Goal: Navigation & Orientation: Find specific page/section

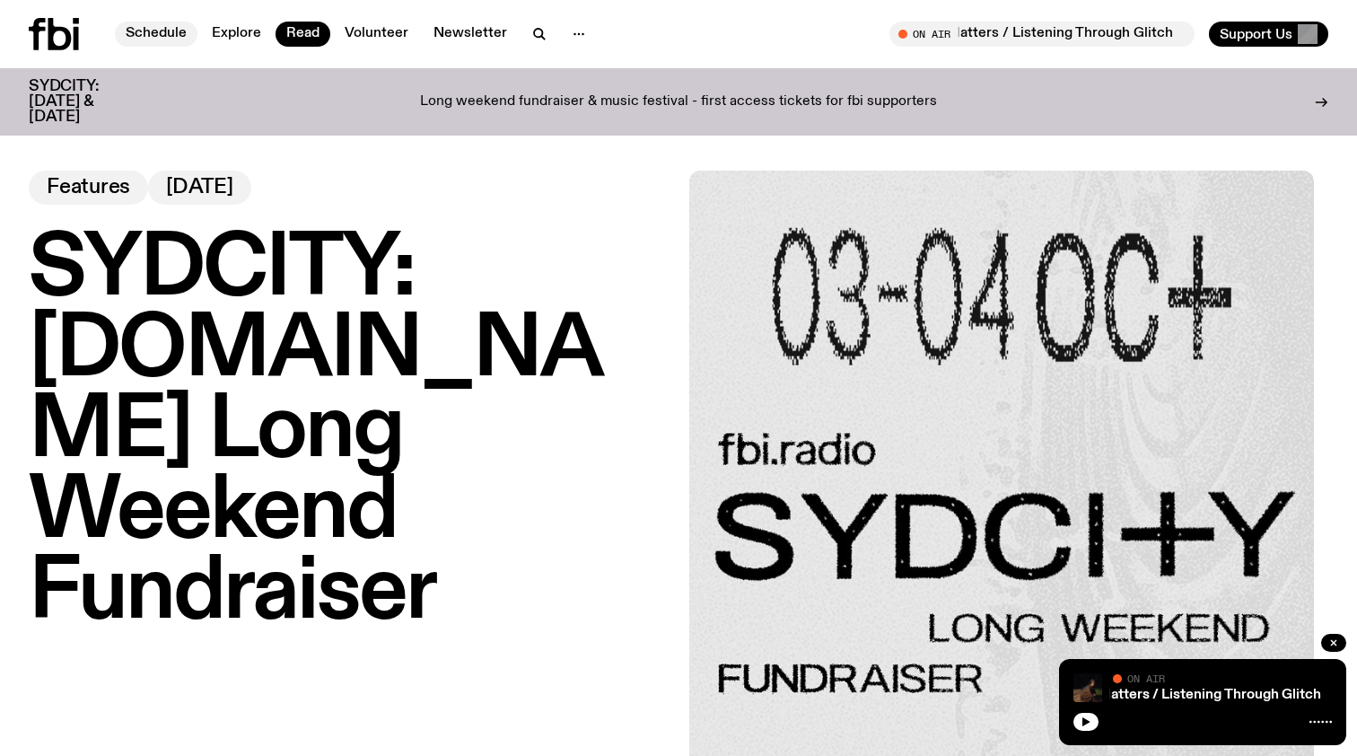
click at [153, 35] on link "Schedule" at bounding box center [156, 34] width 83 height 25
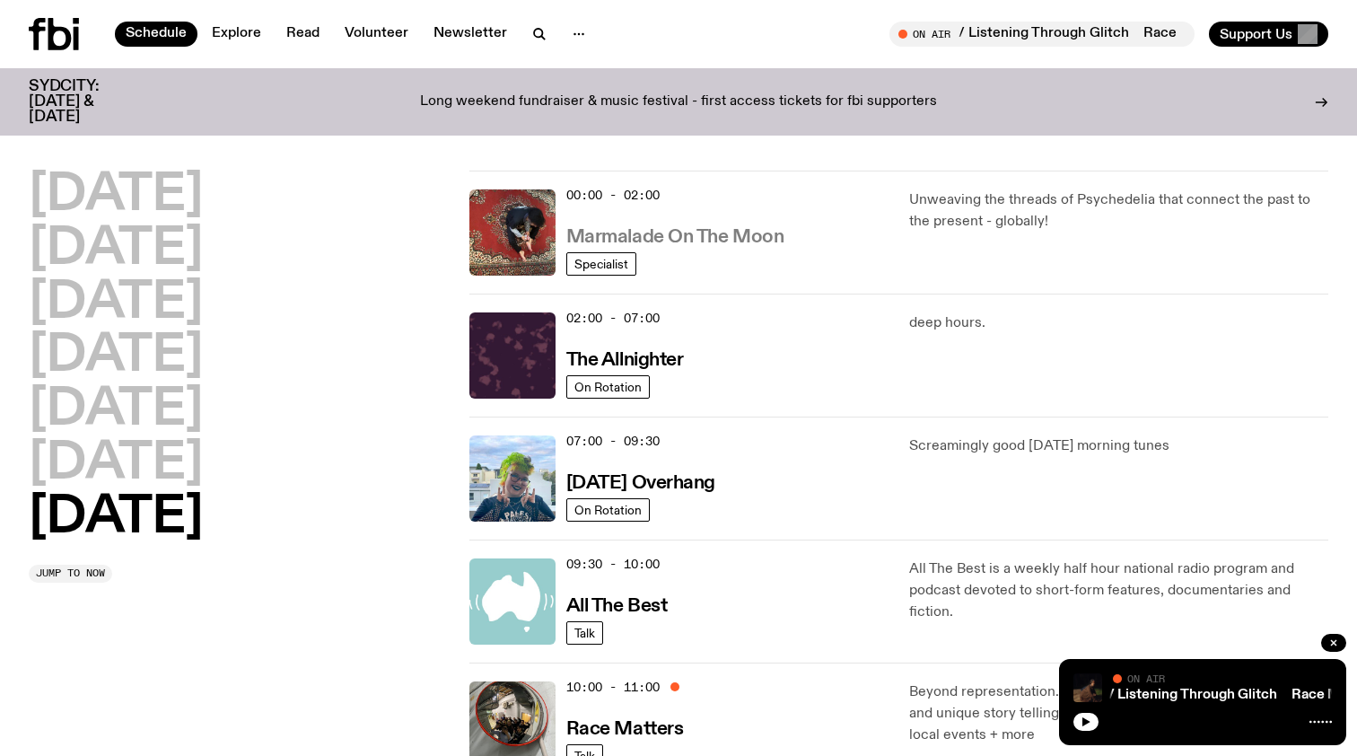
click at [731, 228] on h3 "Marmalade On The Moon" at bounding box center [675, 237] width 218 height 19
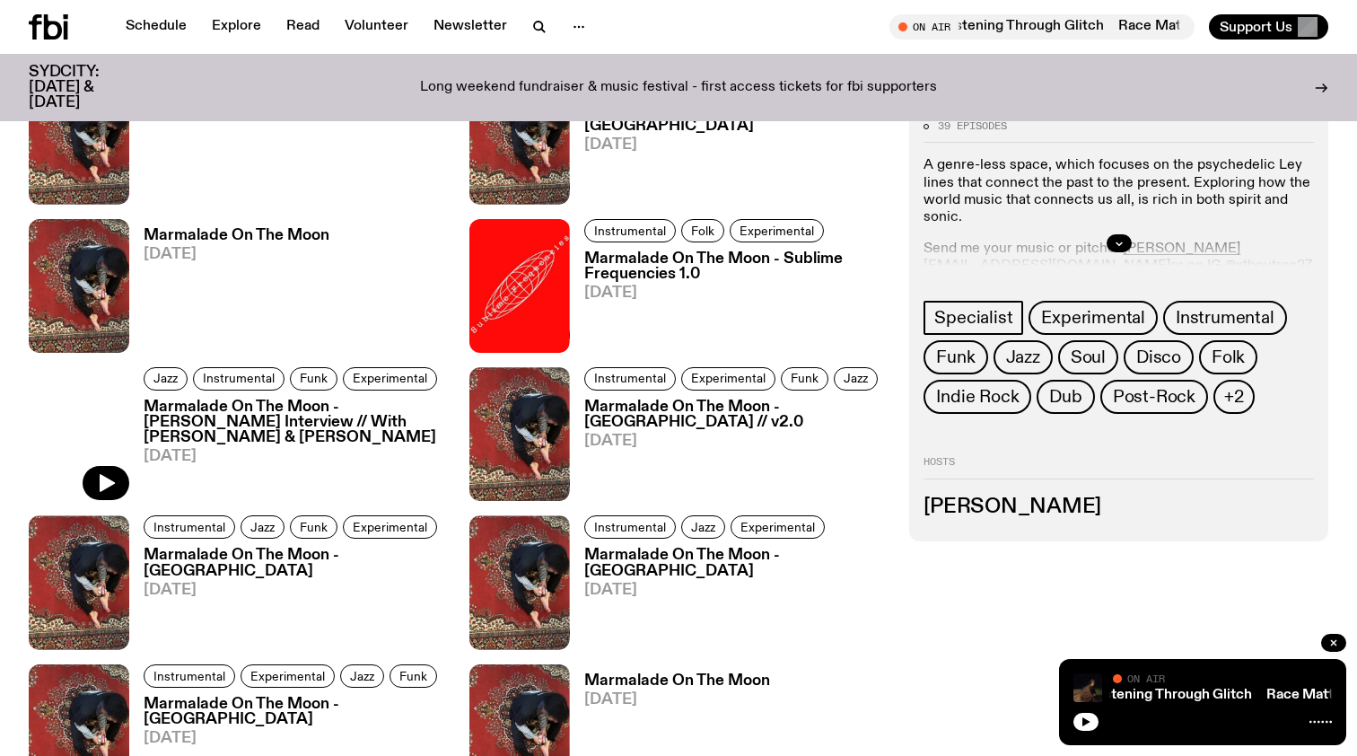
scroll to position [976, 0]
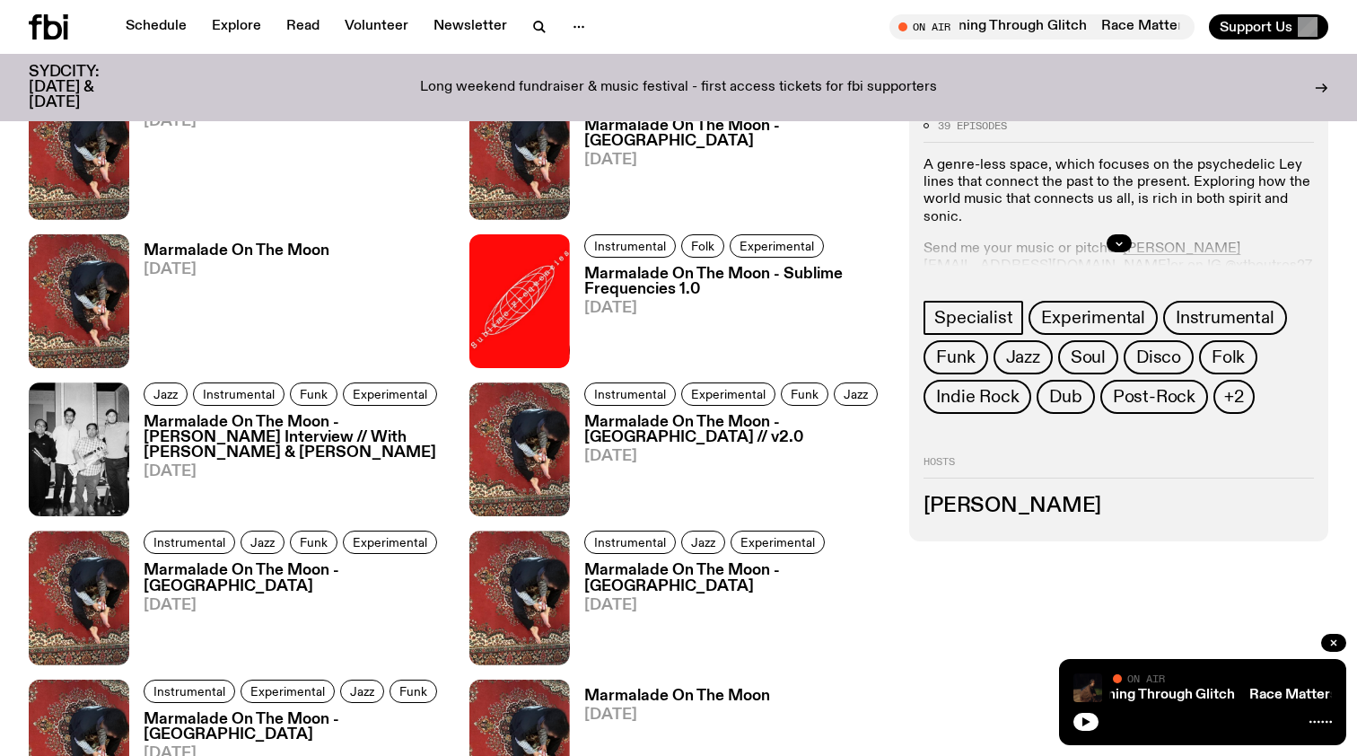
click at [1112, 232] on div at bounding box center [1118, 242] width 390 height 57
click at [1116, 241] on icon "button" at bounding box center [1119, 242] width 6 height 3
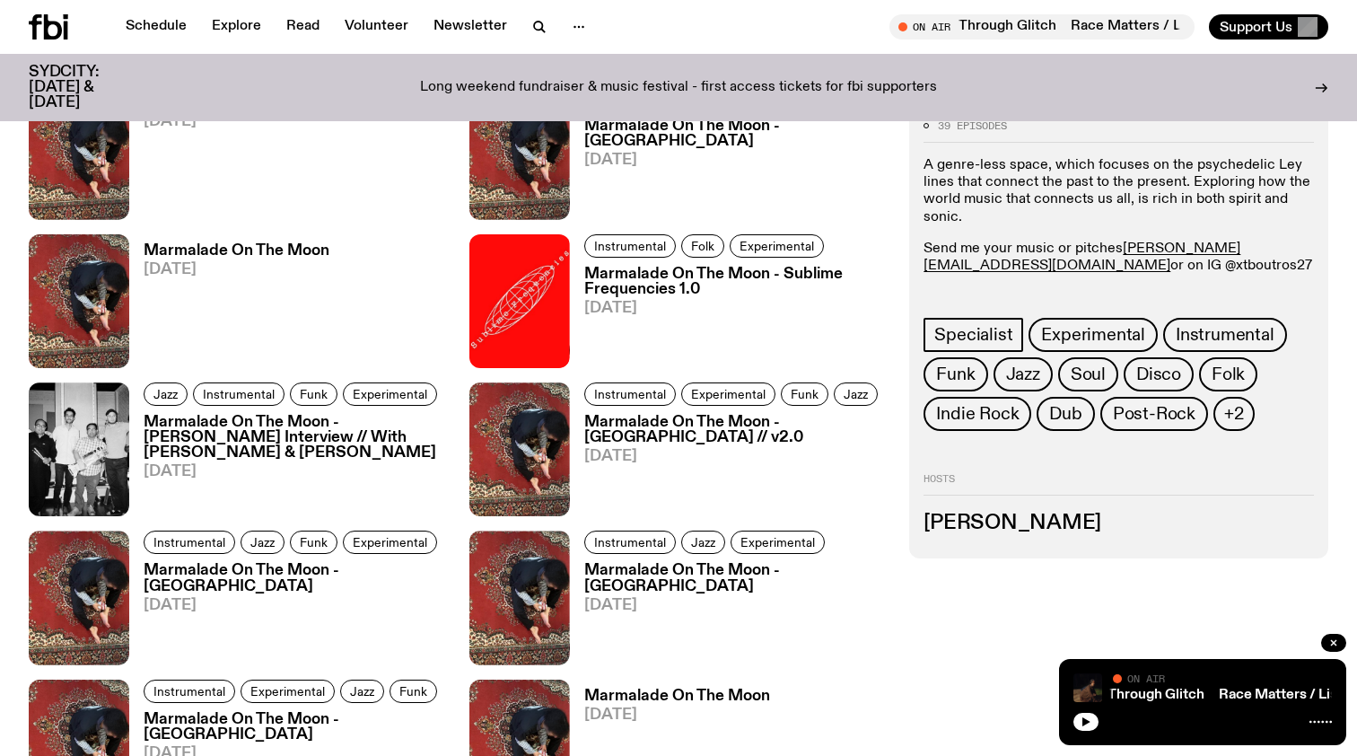
click at [984, 265] on p "Send me your music or pitches [PERSON_NAME][EMAIL_ADDRESS][DOMAIN_NAME] or on I…" at bounding box center [1118, 257] width 390 height 34
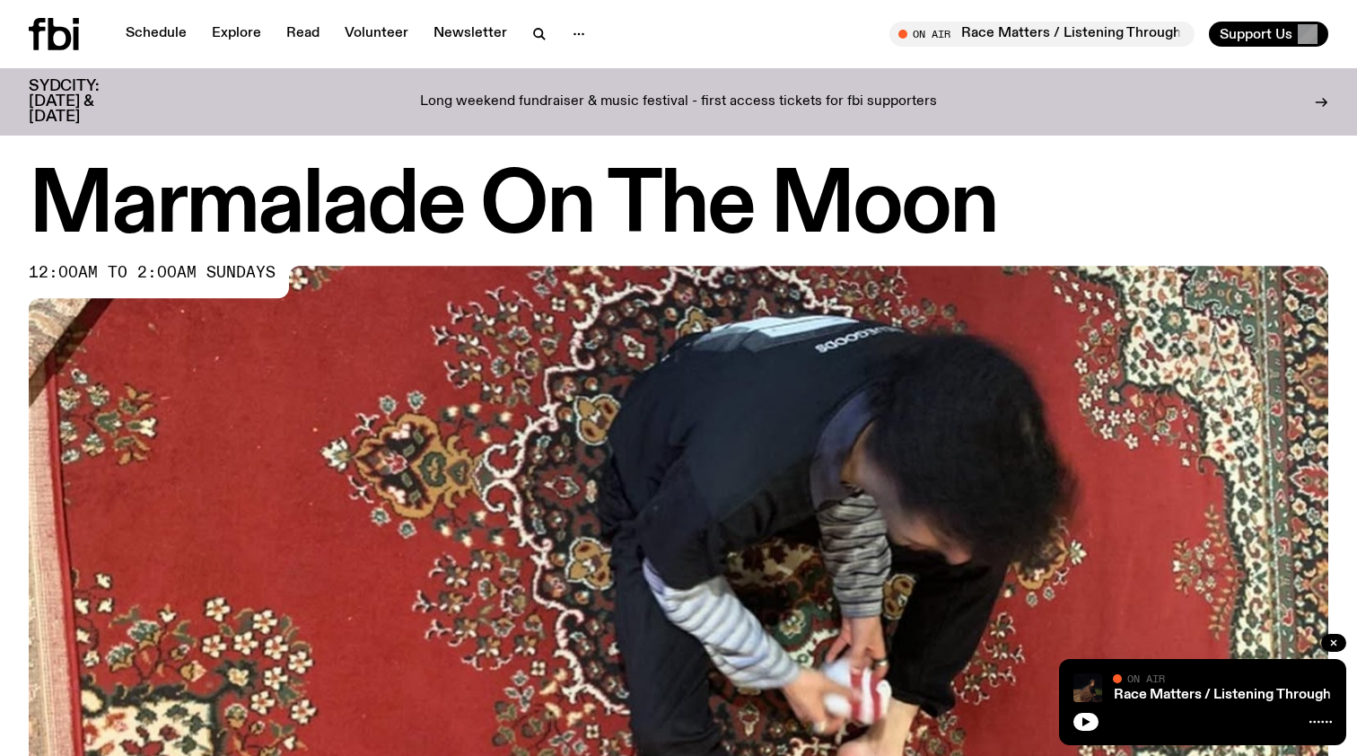
scroll to position [0, 0]
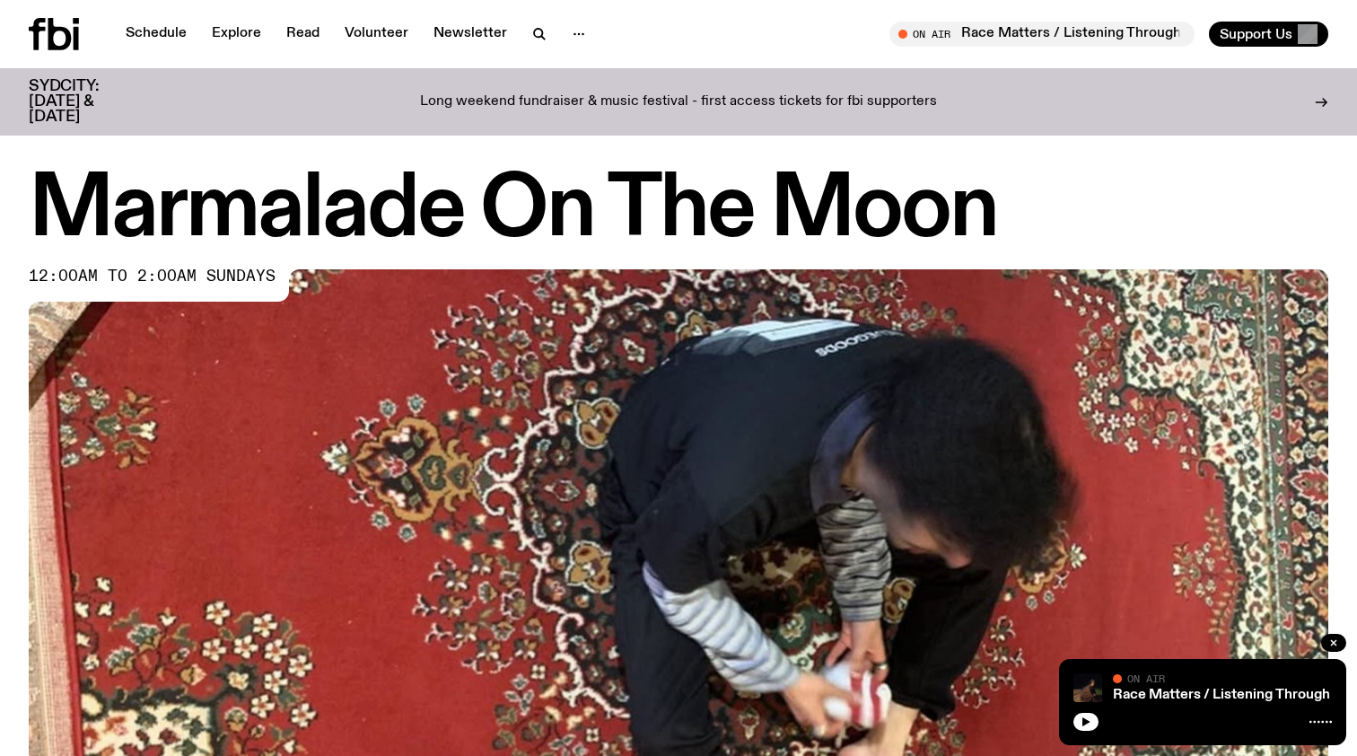
click at [62, 39] on icon at bounding box center [54, 34] width 50 height 32
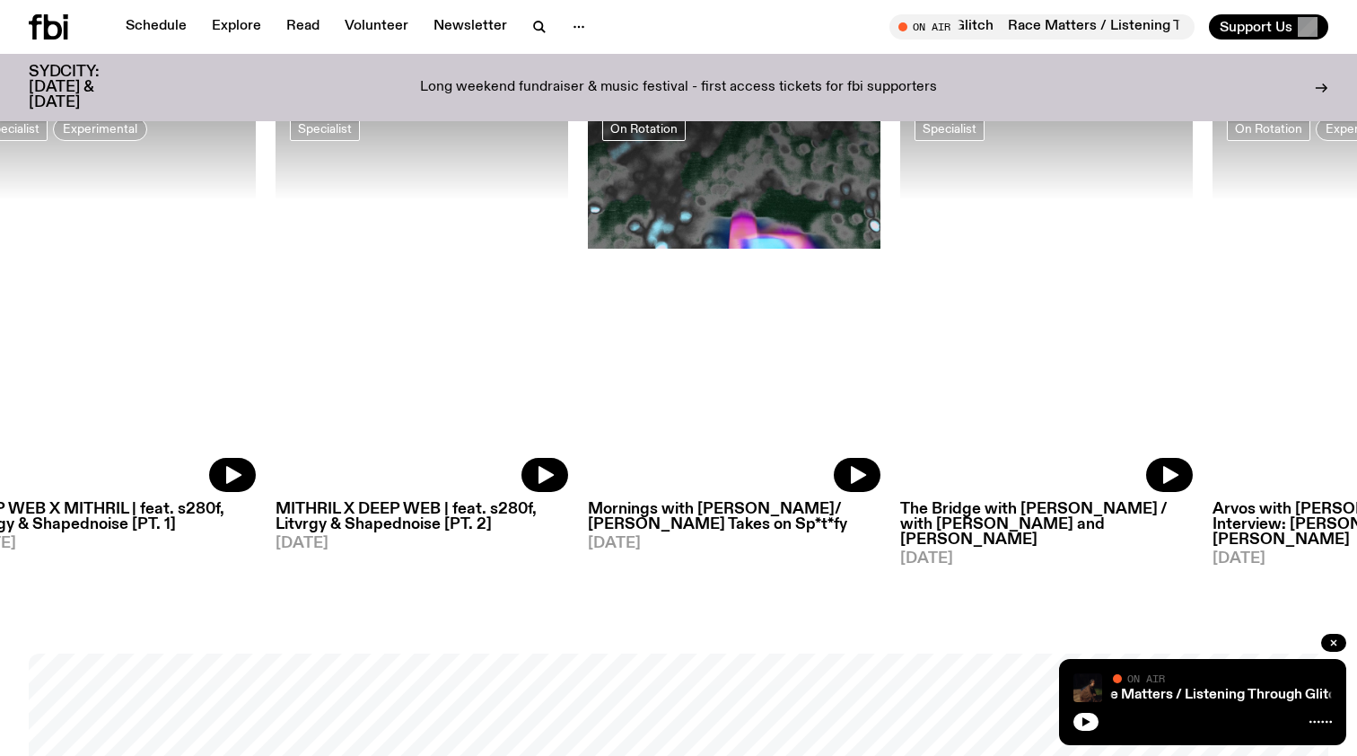
scroll to position [923, 0]
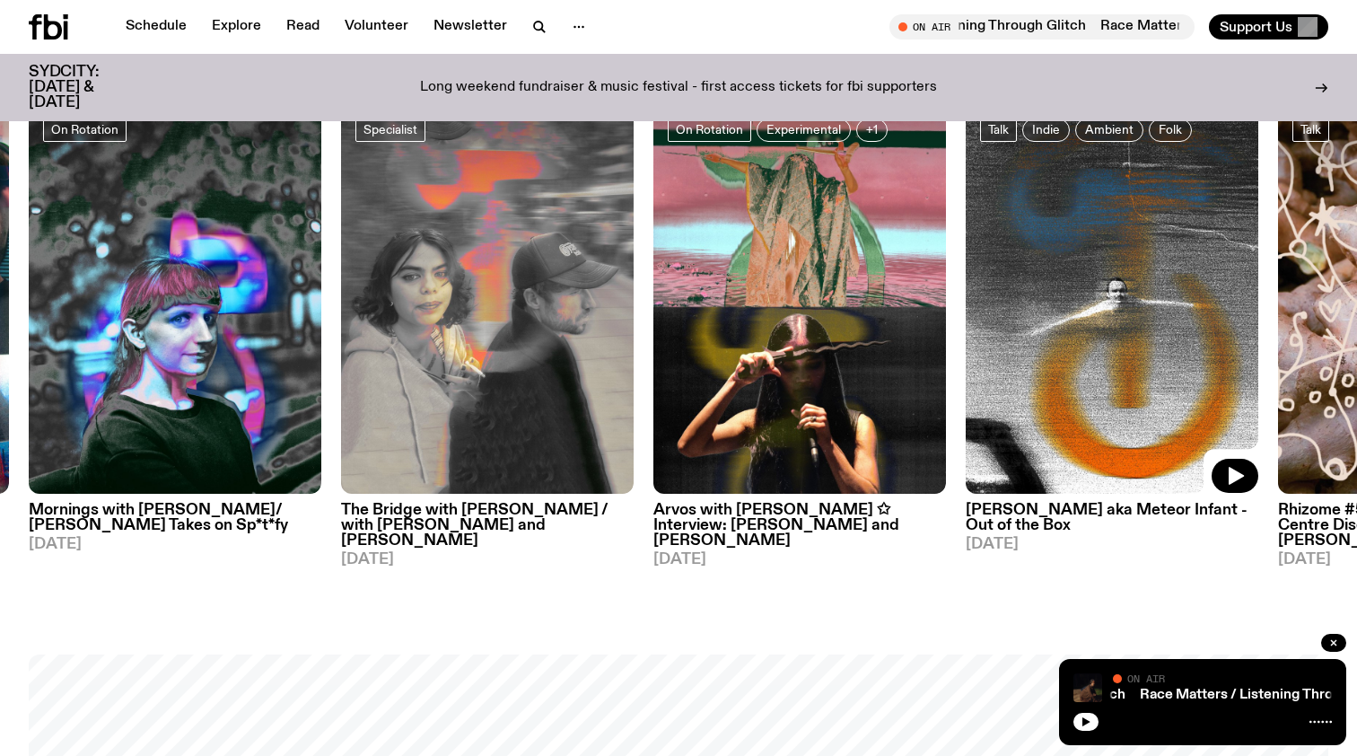
click at [1102, 334] on img at bounding box center [1112, 299] width 293 height 390
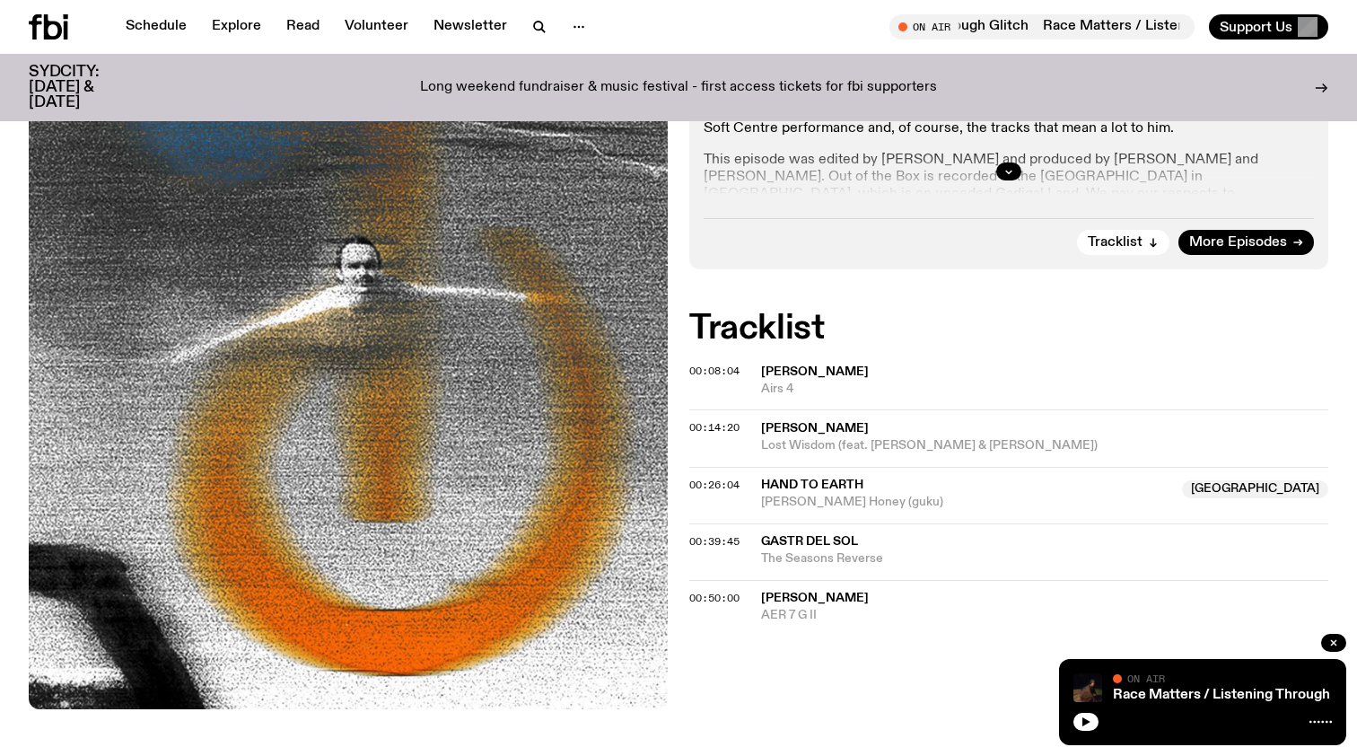
scroll to position [570, 0]
